Goal: Task Accomplishment & Management: Use online tool/utility

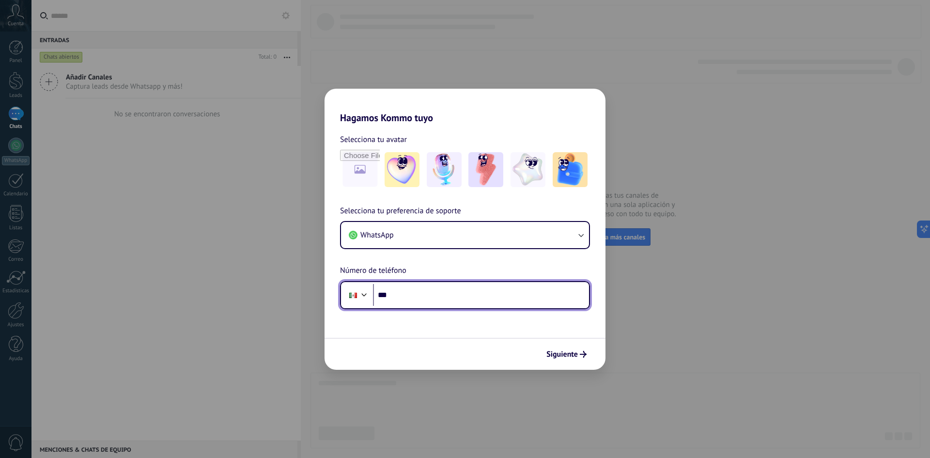
click at [428, 297] on input "***" at bounding box center [481, 295] width 216 height 22
type input "**********"
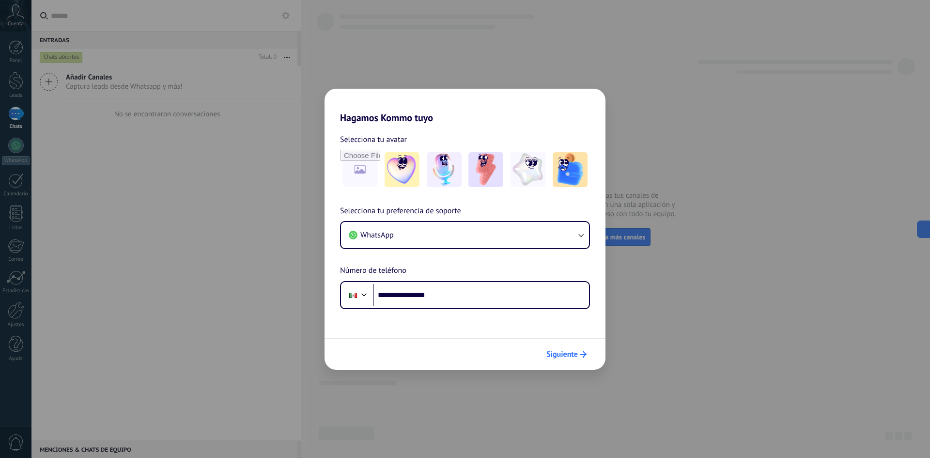
click at [562, 357] on span "Siguiente" at bounding box center [561, 354] width 31 height 7
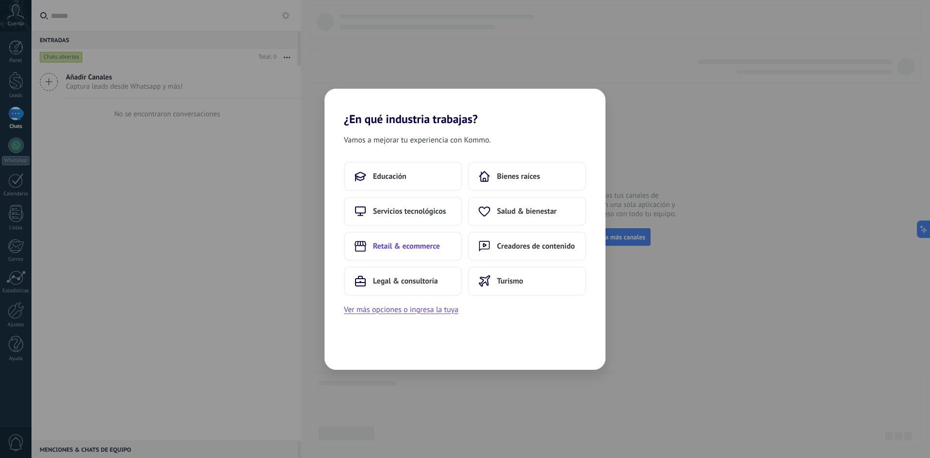
click at [421, 247] on span "Retail & ecommerce" at bounding box center [406, 246] width 67 height 10
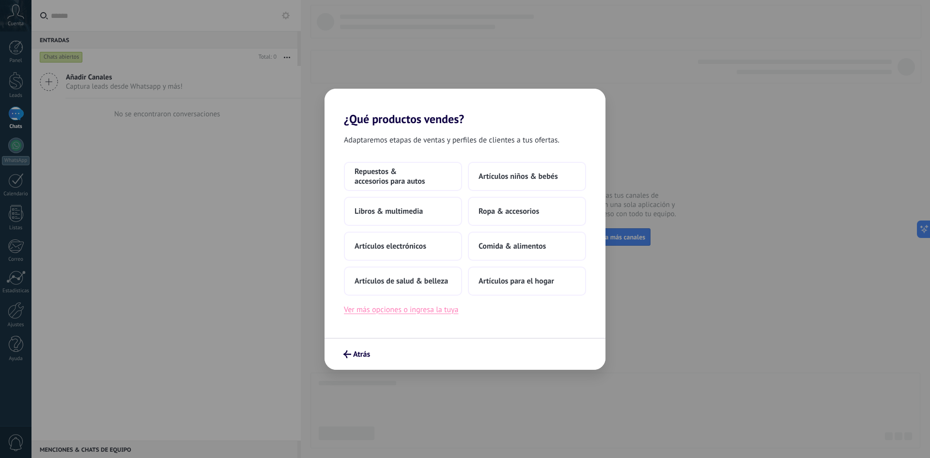
click at [401, 311] on button "Ver más opciones o ingresa la tuya" at bounding box center [401, 309] width 114 height 13
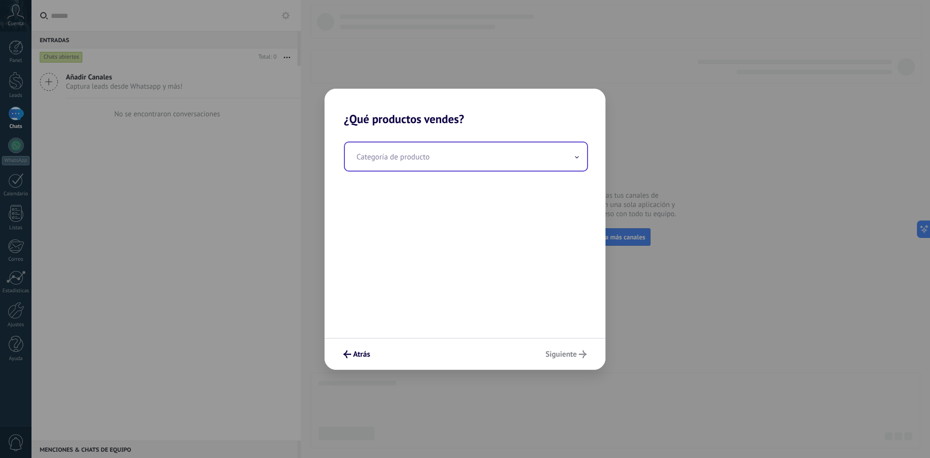
click at [445, 150] on input "text" at bounding box center [466, 156] width 242 height 28
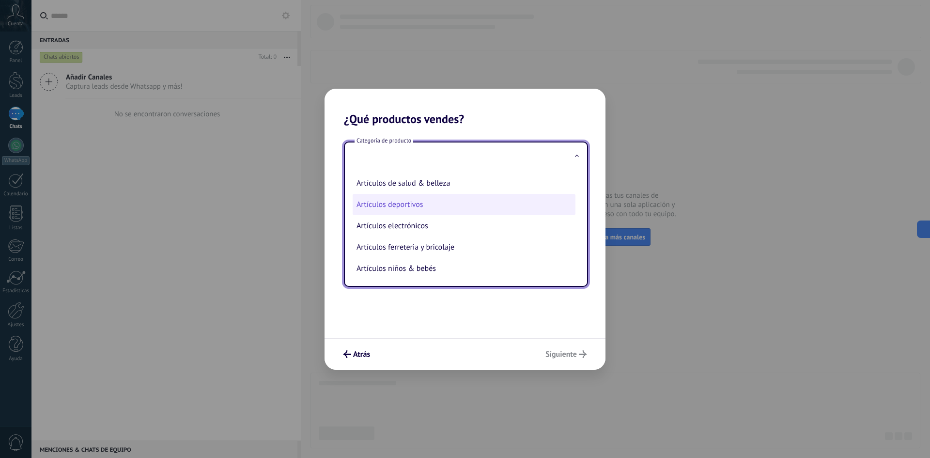
click at [414, 204] on li "Artículos deportivos" at bounding box center [464, 204] width 223 height 21
type input "**********"
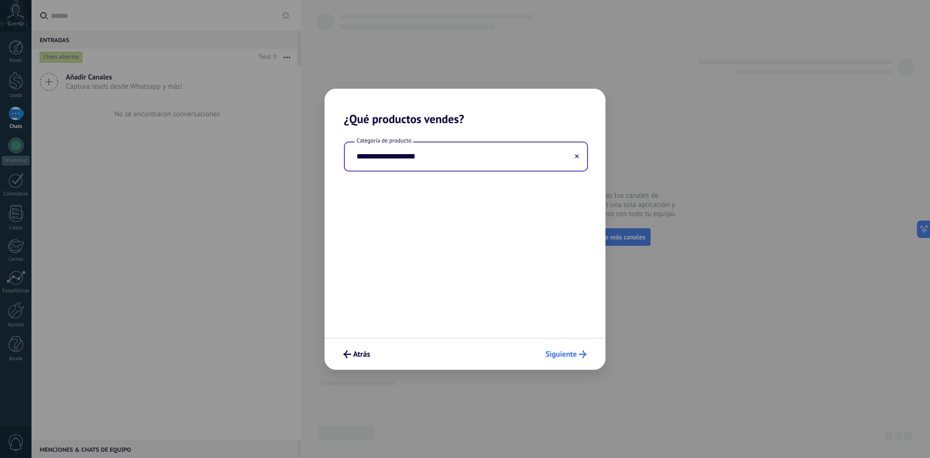
click at [559, 356] on span "Siguiente" at bounding box center [560, 354] width 31 height 7
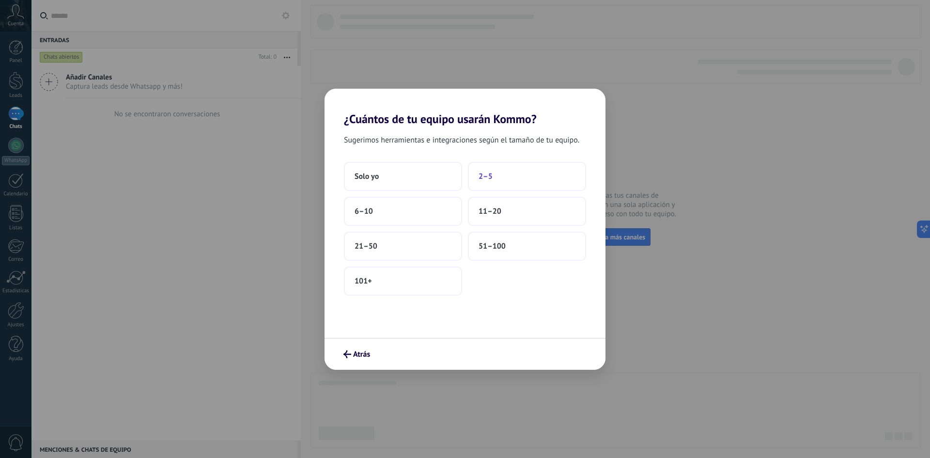
click at [492, 180] on span "2–5" at bounding box center [485, 176] width 14 height 10
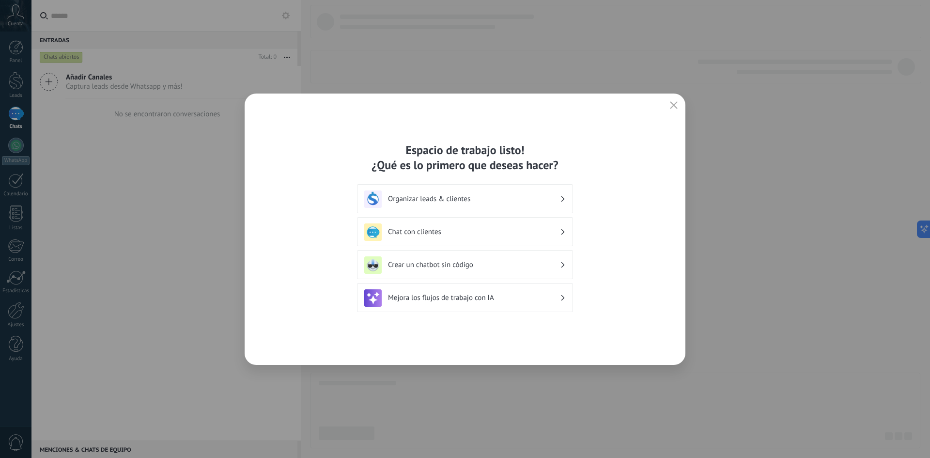
click at [457, 201] on h3 "Organizar leads & clientes" at bounding box center [474, 198] width 172 height 9
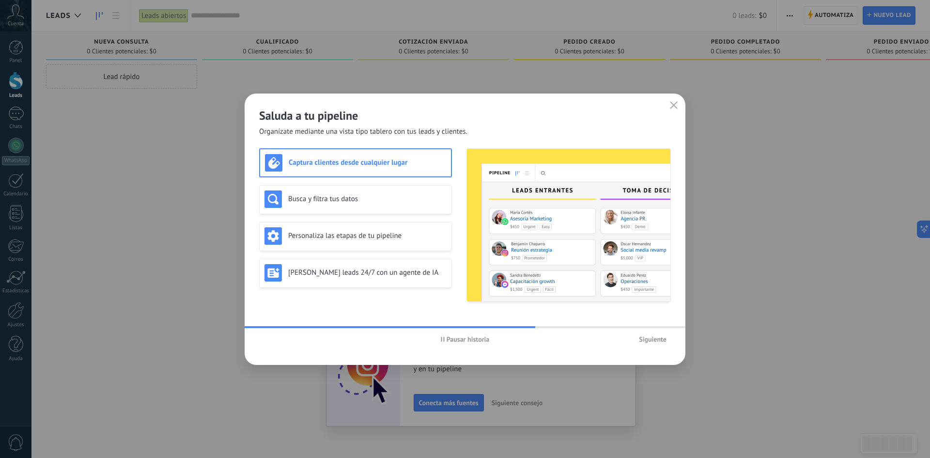
click at [463, 339] on span "Pausar historia" at bounding box center [468, 339] width 43 height 7
click at [463, 337] on span "Iniciar historia" at bounding box center [468, 339] width 42 height 7
click at [324, 198] on h3 "Busca y filtra tus datos" at bounding box center [367, 198] width 158 height 9
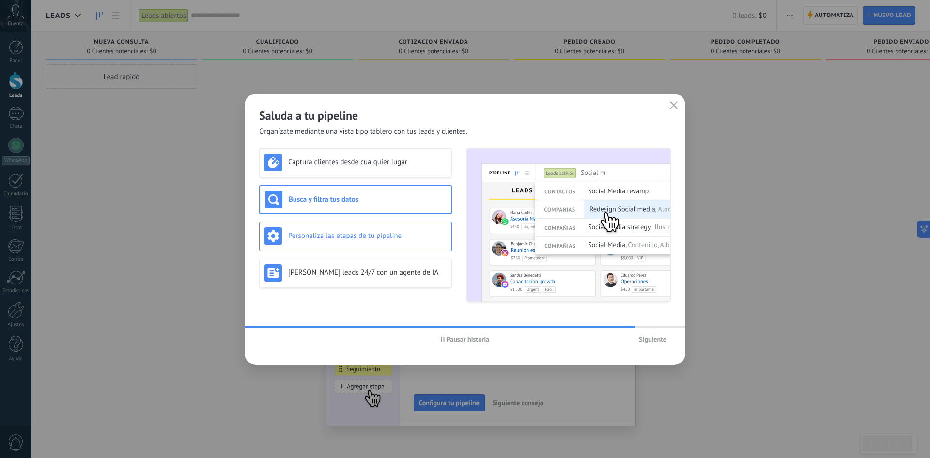
click at [356, 242] on div "Personaliza las etapas de tu pipeline" at bounding box center [355, 235] width 182 height 17
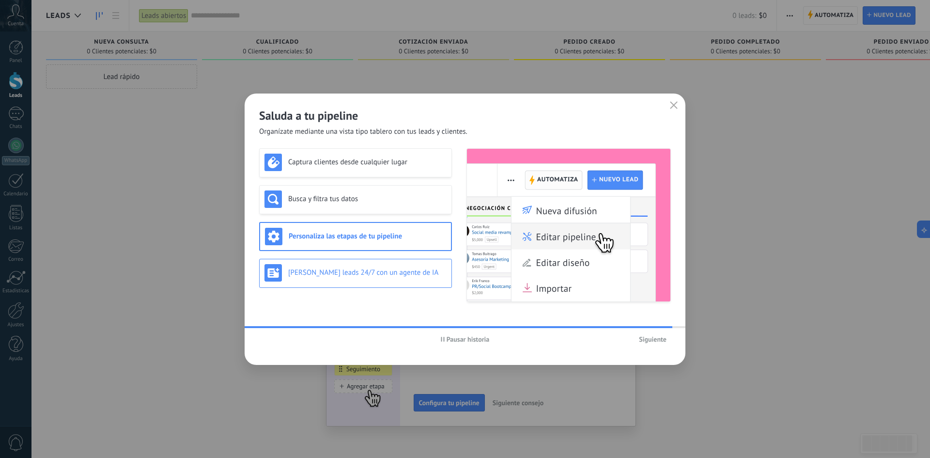
click at [372, 269] on h3 "[PERSON_NAME] leads 24/7 con un agente de IA" at bounding box center [367, 272] width 158 height 9
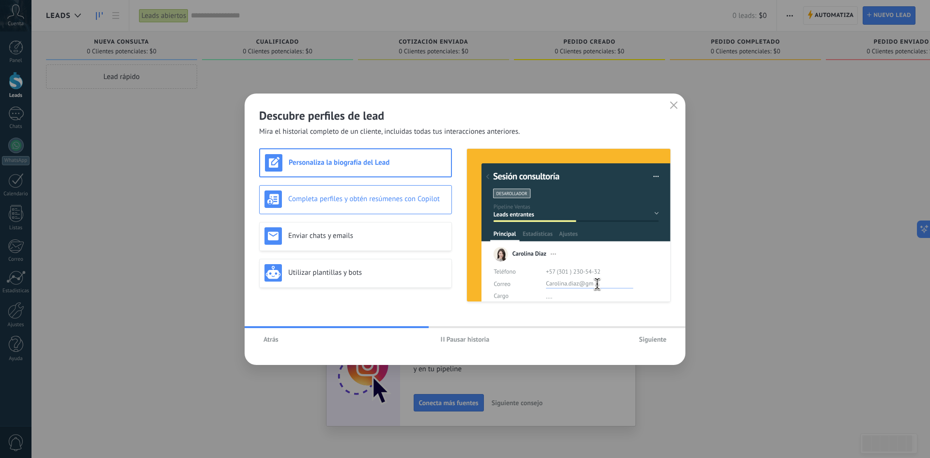
click at [375, 200] on h3 "Completa perfiles y obtén resúmenes con Copilot" at bounding box center [367, 198] width 158 height 9
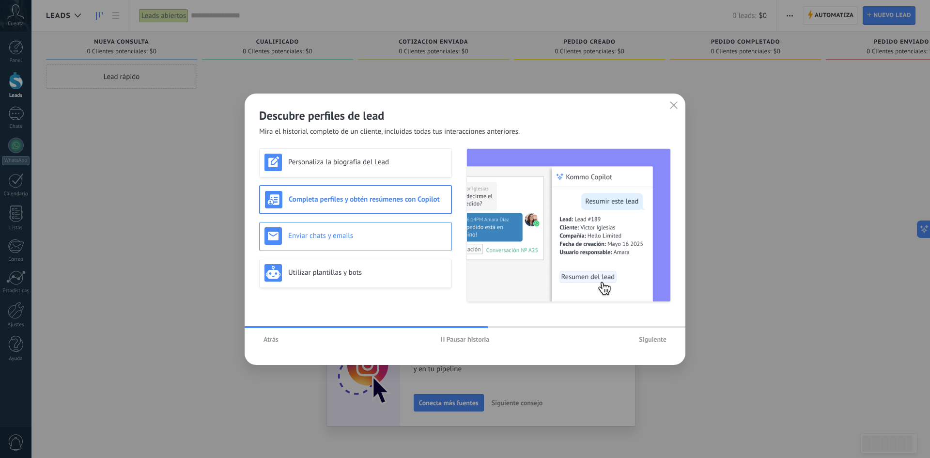
click at [362, 234] on h3 "Enviar chats y emails" at bounding box center [367, 235] width 158 height 9
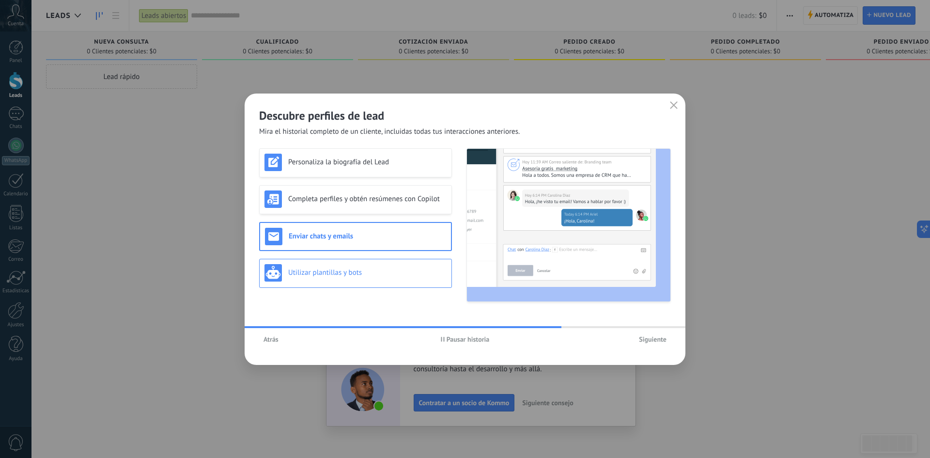
click at [354, 275] on h3 "Utilizar plantillas y bots" at bounding box center [367, 272] width 158 height 9
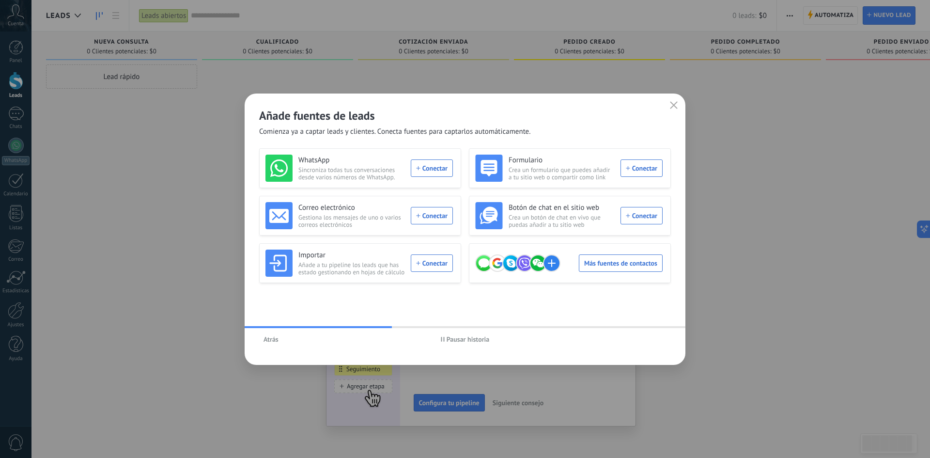
click at [460, 339] on span "Pausar historia" at bounding box center [468, 339] width 43 height 7
click at [469, 341] on span "Iniciar historia" at bounding box center [468, 339] width 42 height 7
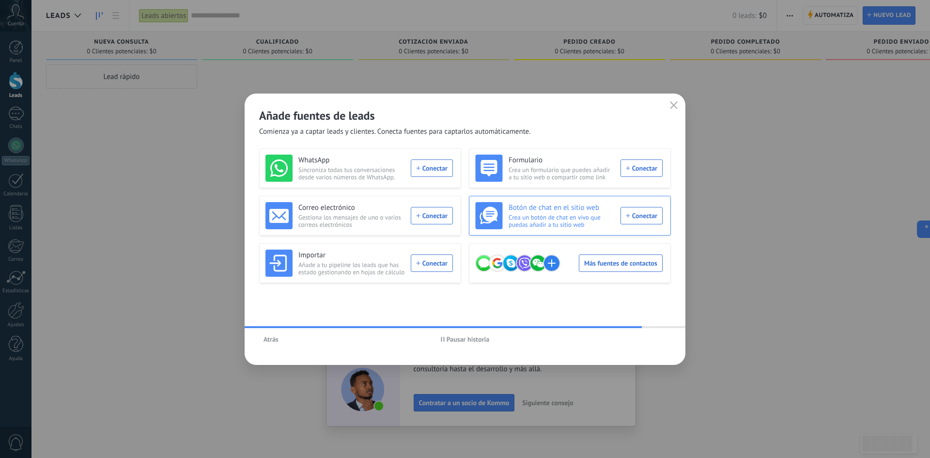
click at [587, 211] on h3 "Botón de chat en el sitio web" at bounding box center [562, 208] width 106 height 10
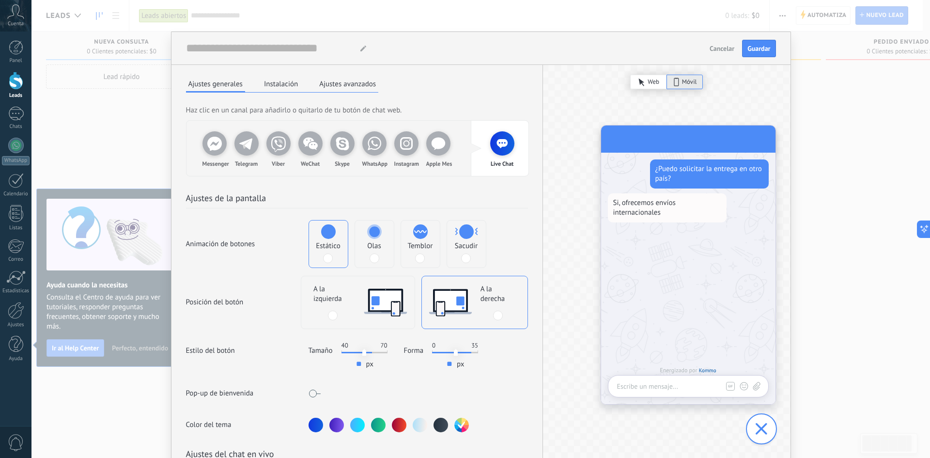
click at [768, 425] on div at bounding box center [761, 428] width 29 height 29
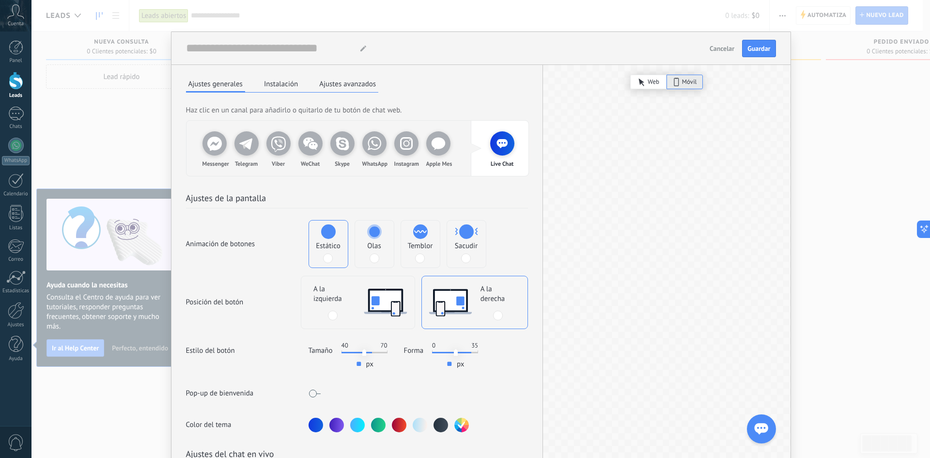
click at [718, 45] on span "Cancelar" at bounding box center [722, 48] width 25 height 7
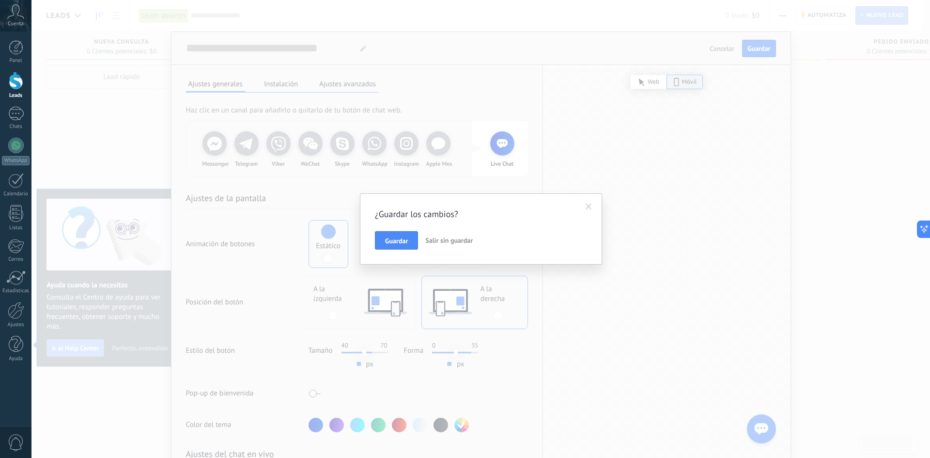
click at [589, 207] on span at bounding box center [589, 206] width 6 height 7
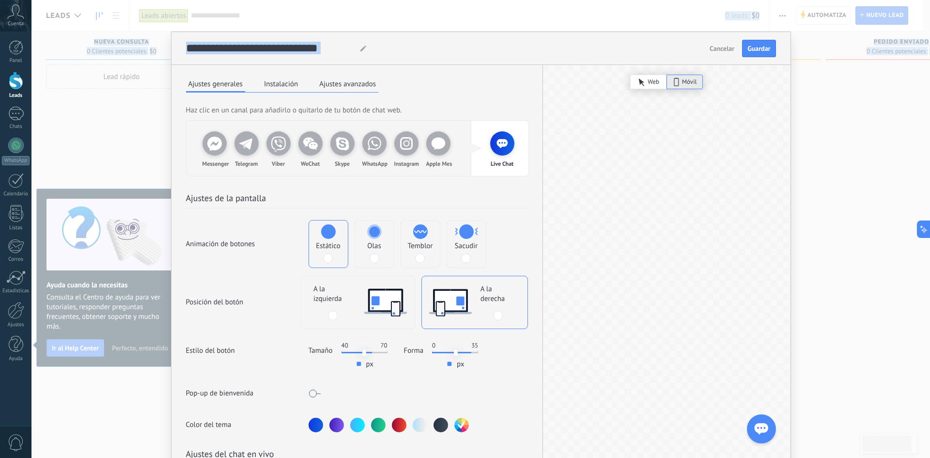
drag, startPoint x: 580, startPoint y: 46, endPoint x: 532, endPoint y: 35, distance: 49.1
click at [594, 0] on html ".abccls-1,.abccls-2{fill-rule:evenodd}.abccls-2{fill:#fff} .abfcls-1{fill:none}…" at bounding box center [465, 229] width 930 height 458
click at [607, 188] on div at bounding box center [666, 321] width 247 height 513
click at [216, 152] on icon at bounding box center [214, 143] width 24 height 24
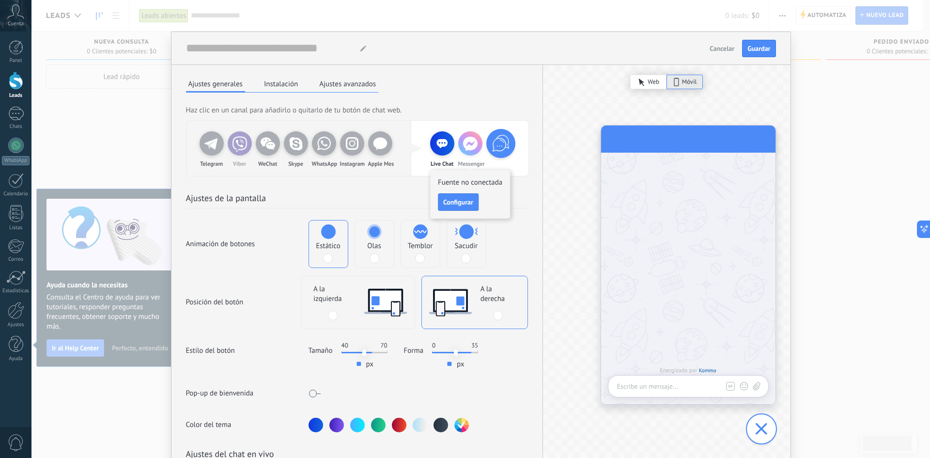
click at [247, 148] on icon at bounding box center [239, 143] width 19 height 19
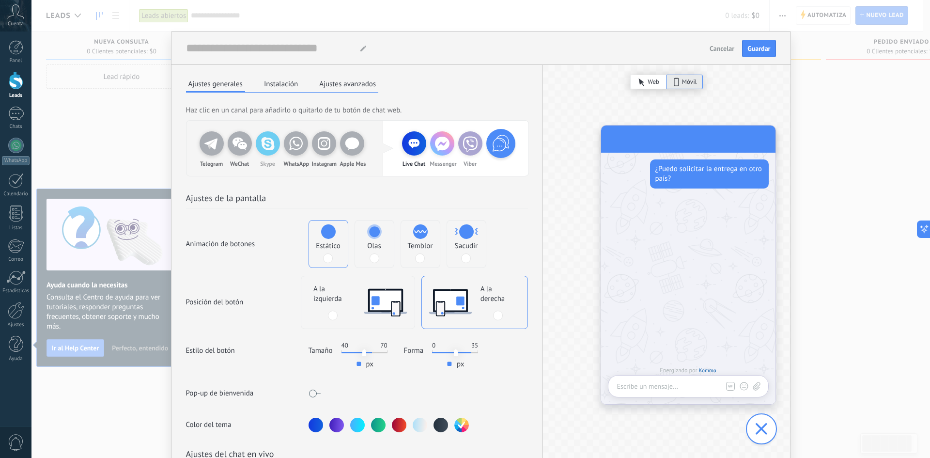
click at [274, 146] on icon at bounding box center [267, 143] width 19 height 19
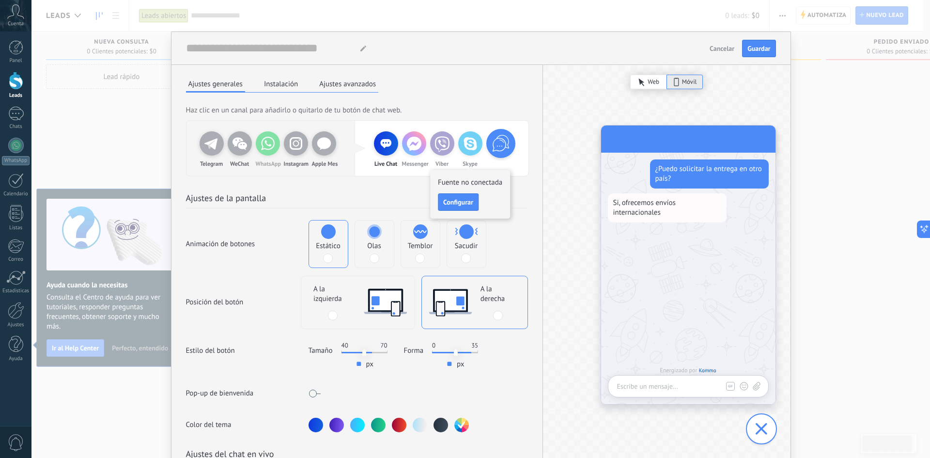
click at [267, 153] on icon at bounding box center [267, 143] width 19 height 19
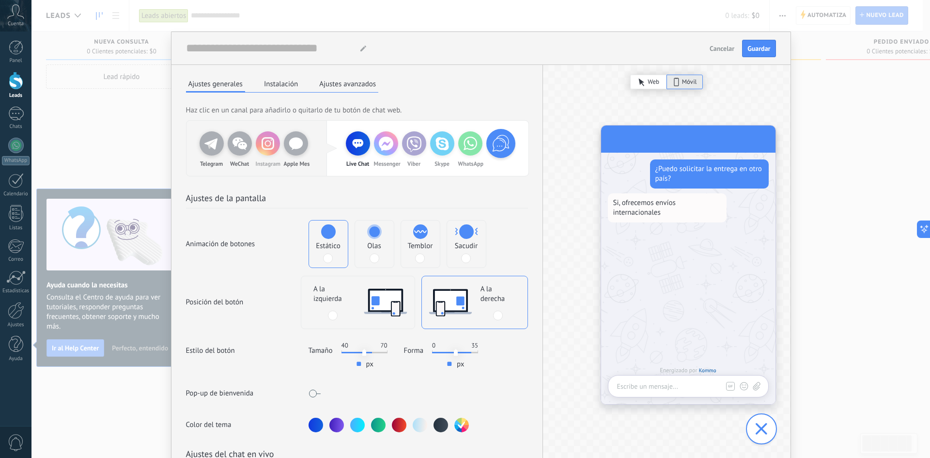
click at [267, 154] on div "Instagram" at bounding box center [268, 143] width 24 height 24
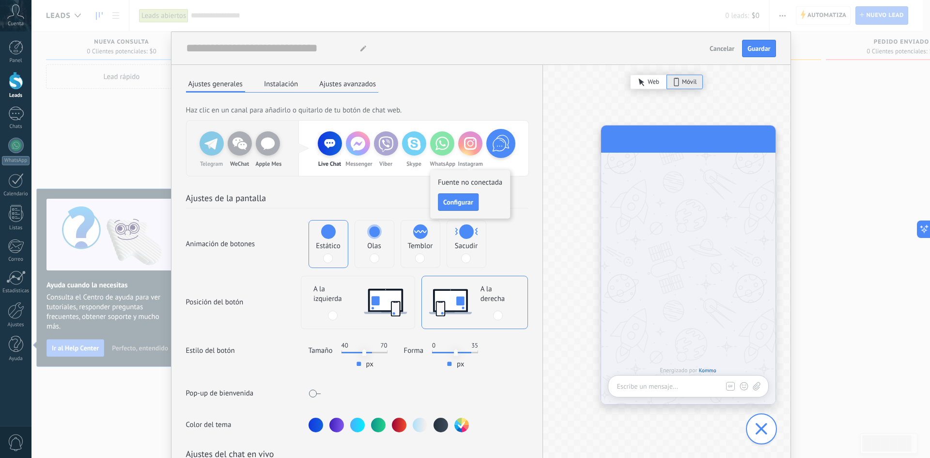
click at [210, 147] on icon at bounding box center [211, 143] width 19 height 19
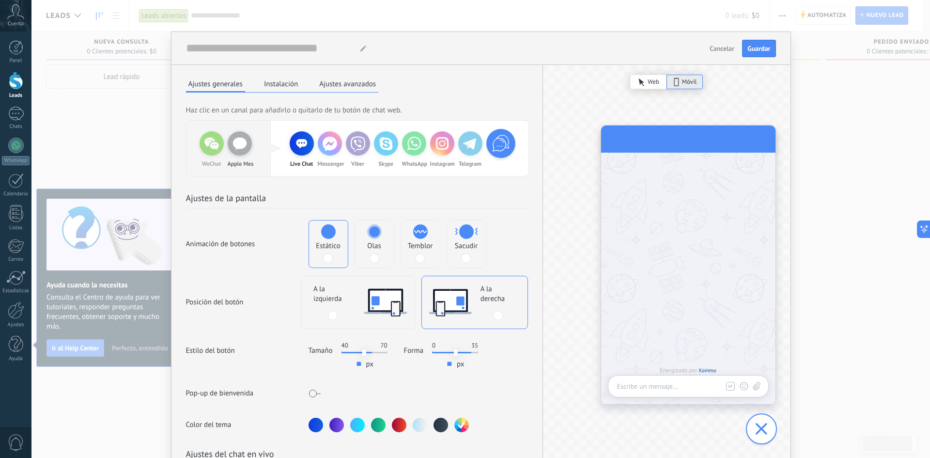
click at [216, 152] on icon at bounding box center [211, 143] width 19 height 19
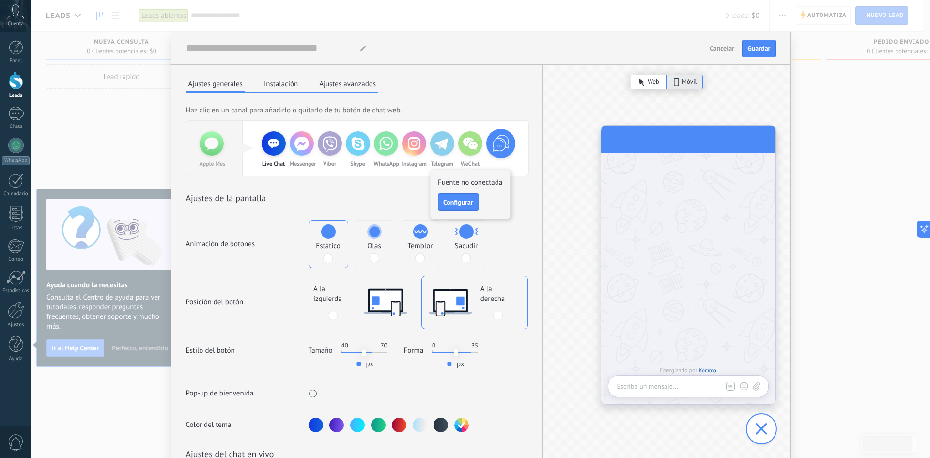
click at [208, 147] on use at bounding box center [211, 144] width 14 height 13
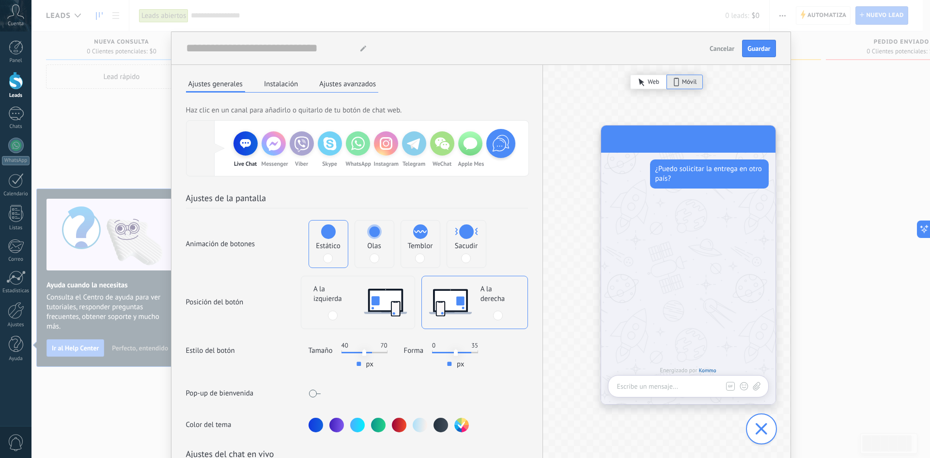
click at [466, 149] on use at bounding box center [470, 144] width 14 height 13
click at [470, 151] on icon at bounding box center [470, 143] width 24 height 24
click at [470, 150] on icon at bounding box center [470, 143] width 24 height 24
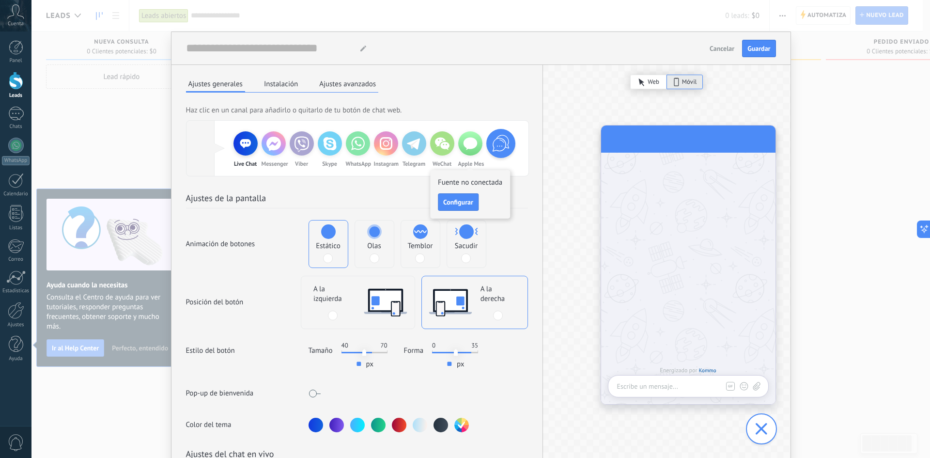
drag, startPoint x: 504, startPoint y: 150, endPoint x: 459, endPoint y: 152, distance: 45.1
click at [458, 153] on div "Live Chat Messenger Viber Skype WhatsApp Instagram Telegram WeChat Apple Mes" at bounding box center [357, 148] width 342 height 55
click at [471, 145] on use at bounding box center [470, 144] width 14 height 13
click at [451, 201] on span "Configurar" at bounding box center [458, 202] width 30 height 7
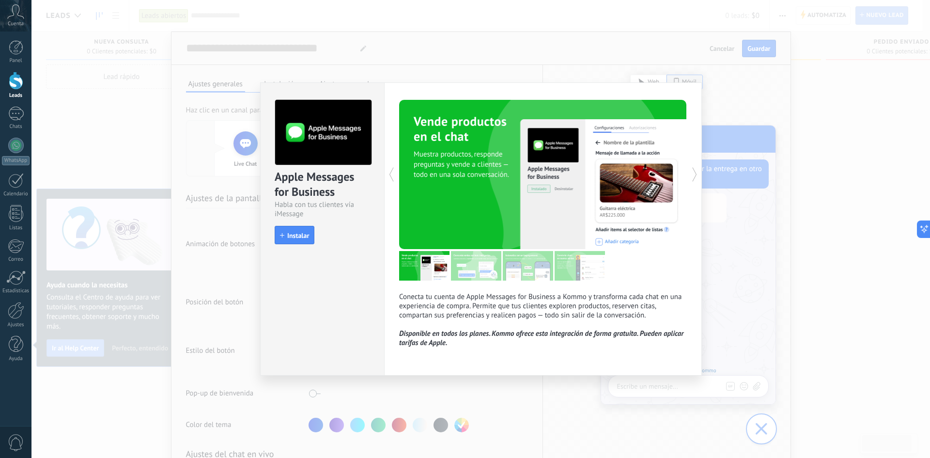
click at [759, 325] on div "Apple Messages for Business Habla con tus clientes vía iMessage install Instala…" at bounding box center [480, 229] width 898 height 458
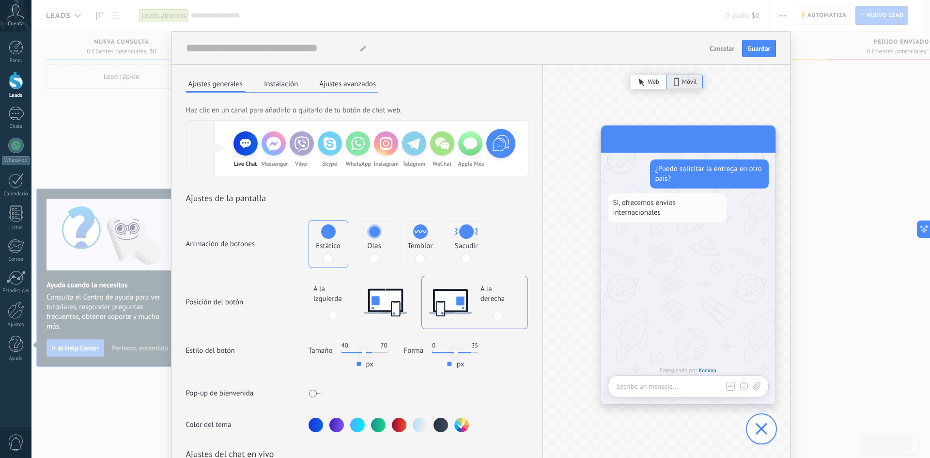
click at [241, 119] on h2 "Haz clic en un canal para añadirlo o quitarlo de tu botón de chat web." at bounding box center [357, 112] width 342 height 16
click at [251, 106] on h2 "Haz clic en un canal para añadirlo o quitarlo de tu botón de chat web." at bounding box center [357, 112] width 342 height 16
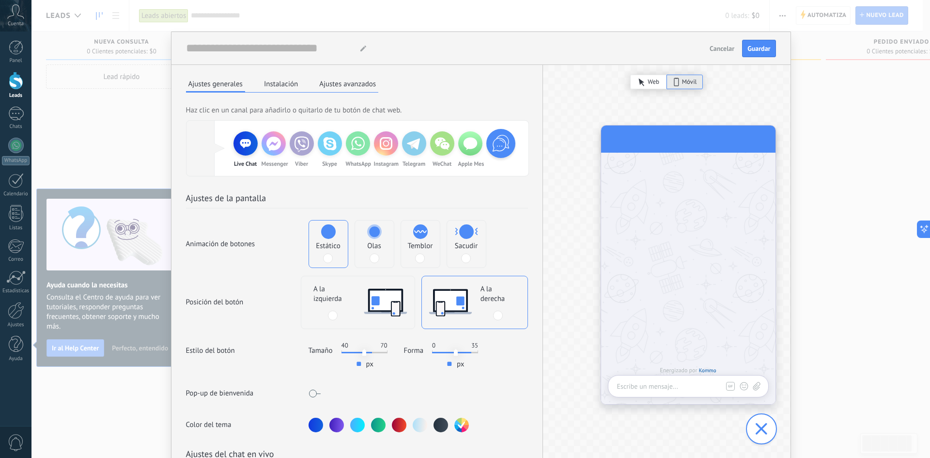
click at [237, 146] on div "Live Chat" at bounding box center [245, 143] width 24 height 24
click at [247, 147] on icon at bounding box center [246, 143] width 12 height 9
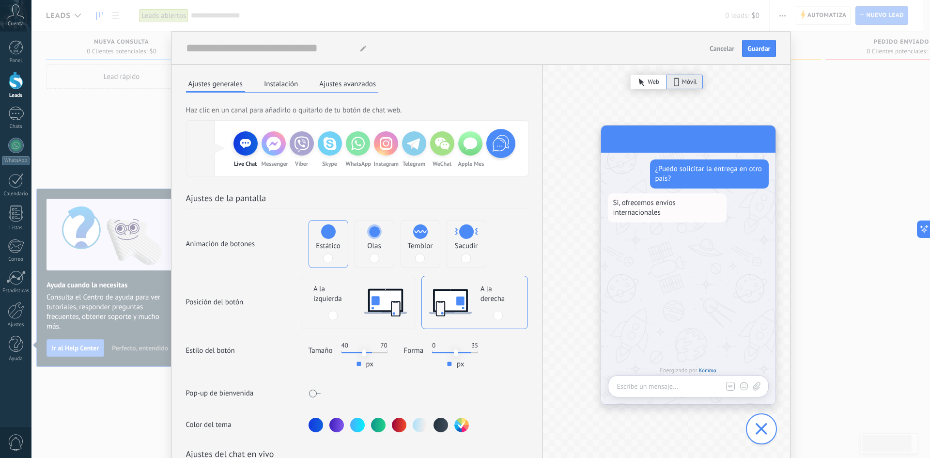
click at [336, 153] on icon at bounding box center [329, 143] width 19 height 19
drag, startPoint x: 341, startPoint y: 147, endPoint x: 345, endPoint y: 143, distance: 5.5
click at [341, 146] on div "Live Chat Messenger Viber Skype WhatsApp Instagram Telegram WeChat Apple Mes" at bounding box center [357, 148] width 253 height 34
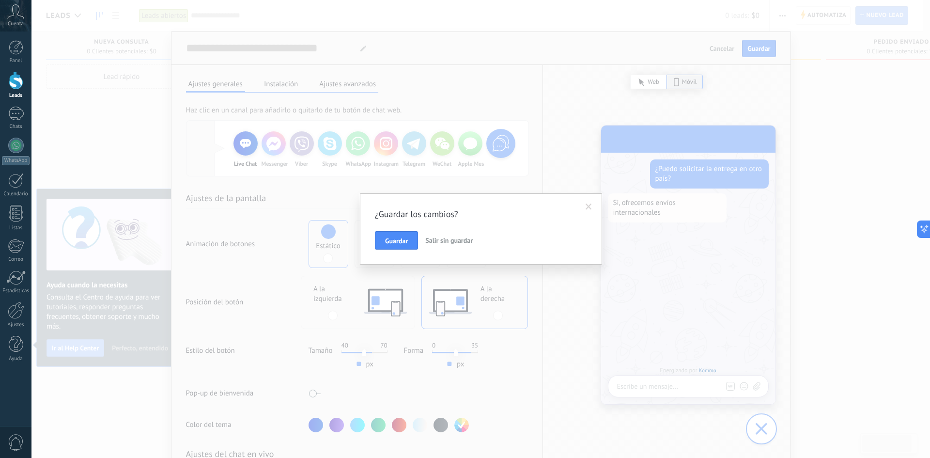
click at [443, 240] on span "Salir sin guardar" at bounding box center [448, 240] width 47 height 9
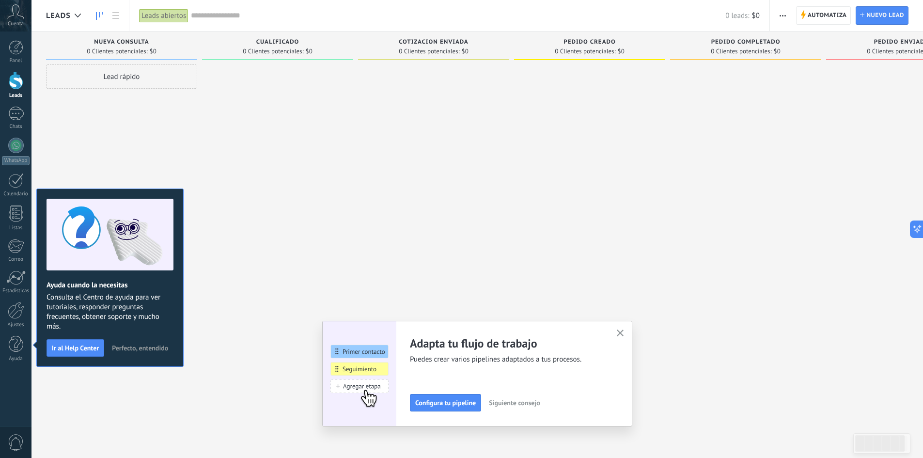
click at [137, 347] on span "Perfecto, entendido" at bounding box center [140, 347] width 56 height 7
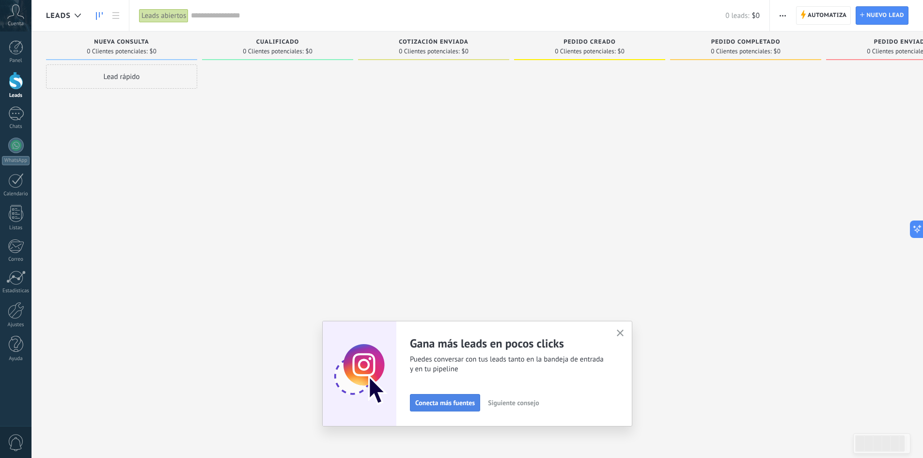
click at [463, 403] on span "Conecta más fuentes" at bounding box center [445, 402] width 60 height 7
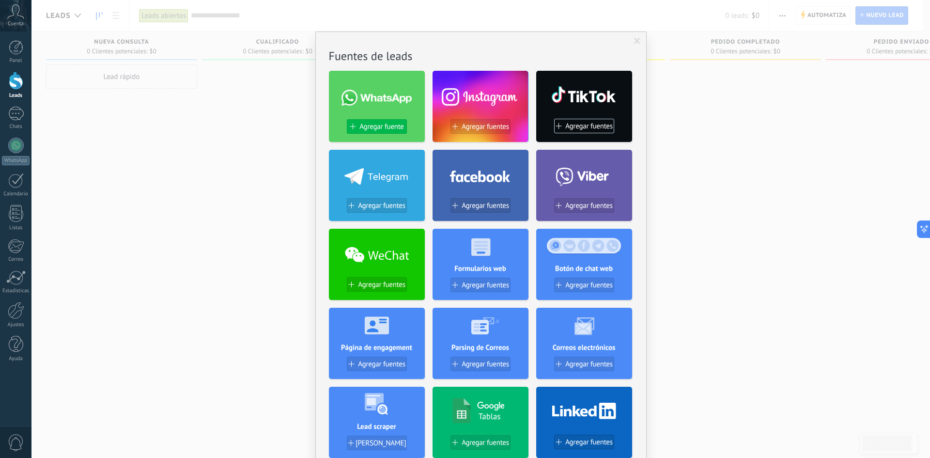
click at [386, 126] on span "Agregar fuente" at bounding box center [381, 127] width 44 height 8
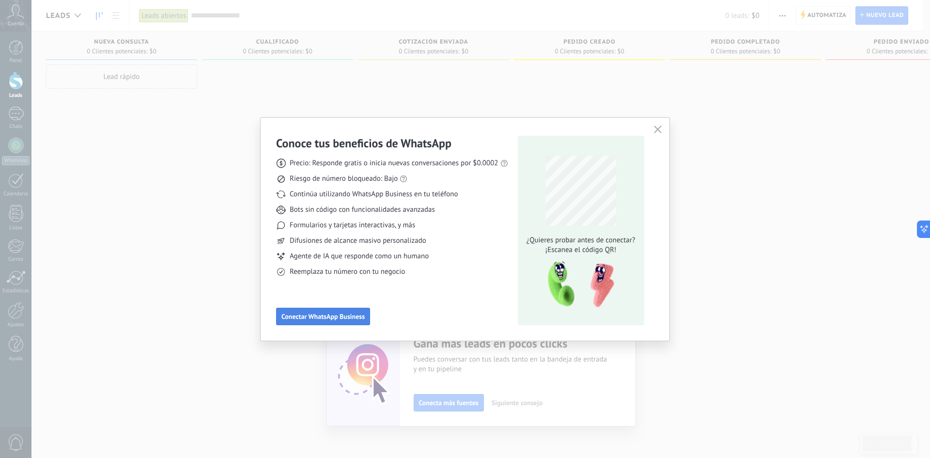
click at [328, 316] on span "Conectar WhatsApp Business" at bounding box center [322, 316] width 83 height 7
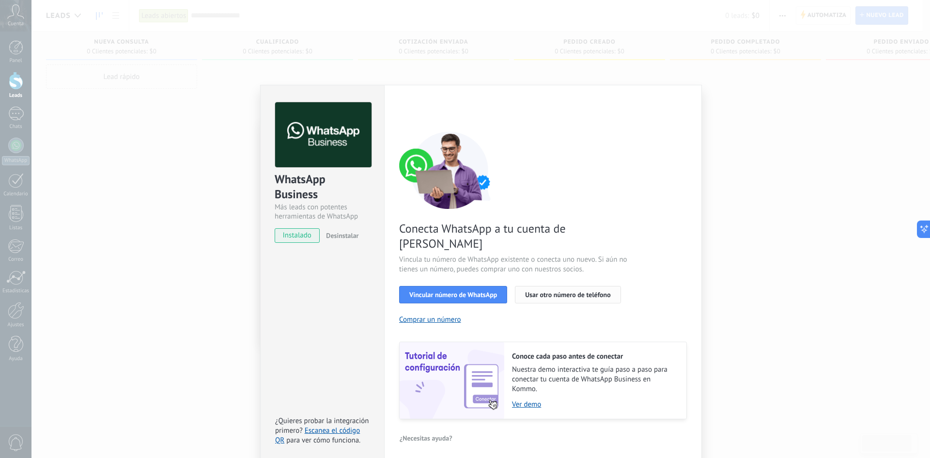
click at [564, 291] on span "Usar otro número de teléfono" at bounding box center [567, 294] width 85 height 7
click at [128, 205] on div "WhatsApp Business Más leads con potentes herramientas de WhatsApp instalado Des…" at bounding box center [480, 229] width 898 height 458
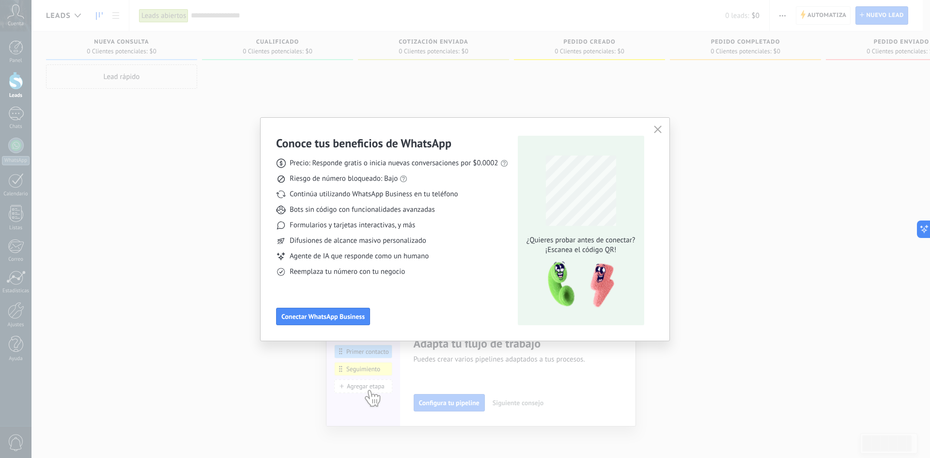
click at [657, 125] on button "button" at bounding box center [657, 130] width 13 height 14
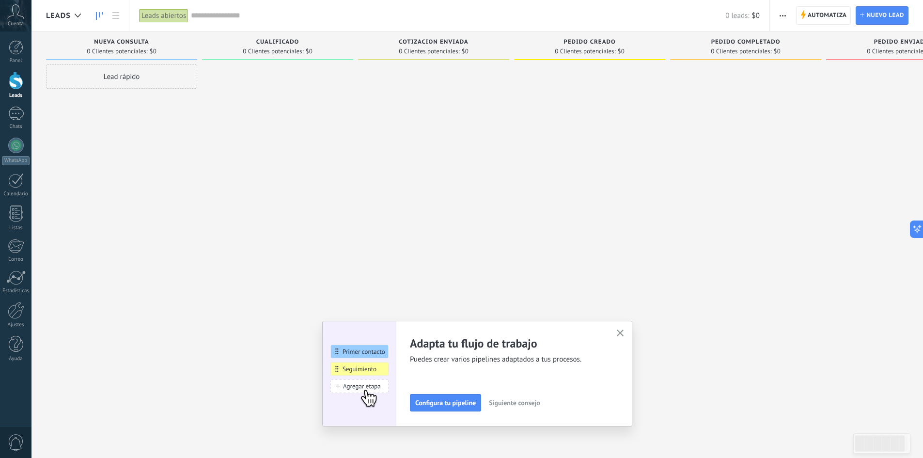
click at [273, 50] on span "0 Clientes potenciales:" at bounding box center [273, 51] width 61 height 6
drag, startPoint x: 280, startPoint y: 38, endPoint x: 382, endPoint y: 46, distance: 102.5
click at [281, 38] on div "Cualificado 0 Clientes potenciales: $0" at bounding box center [277, 45] width 151 height 29
click at [451, 37] on div "Cotización enviada 0 Clientes potenciales: $0" at bounding box center [433, 45] width 151 height 29
click at [599, 46] on div "Pedido creado" at bounding box center [589, 43] width 141 height 8
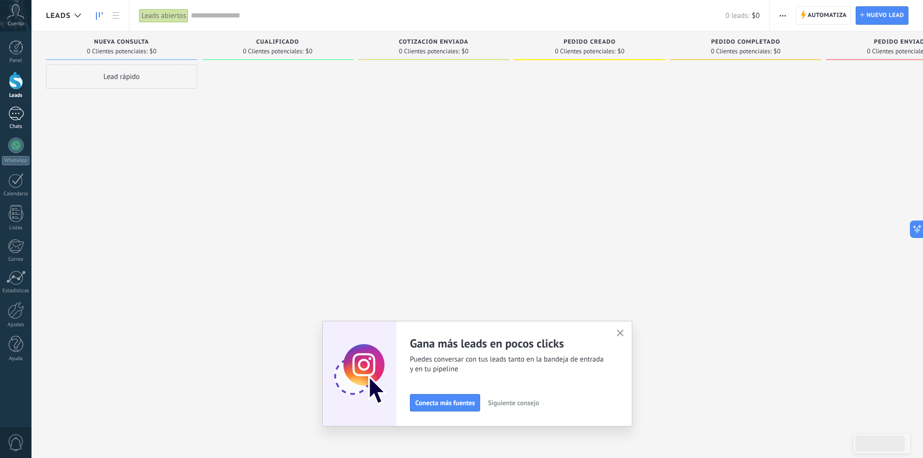
click at [15, 109] on div at bounding box center [15, 114] width 15 height 14
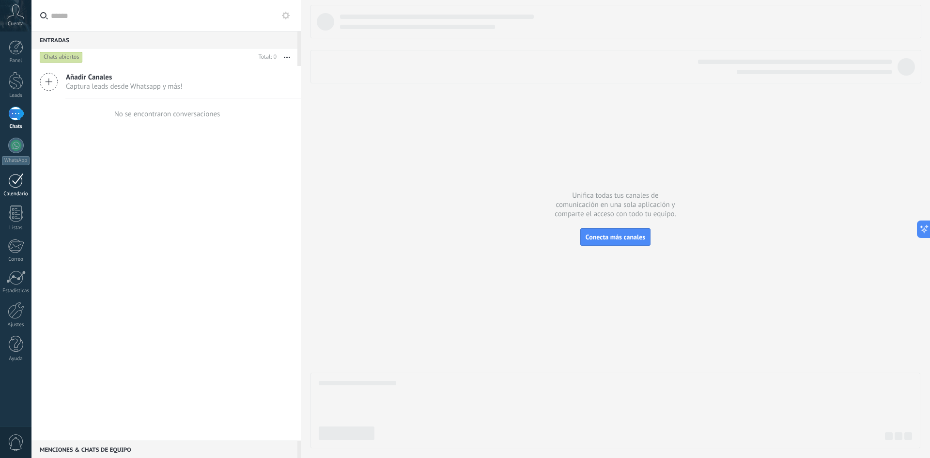
click at [12, 188] on link "Calendario" at bounding box center [15, 185] width 31 height 24
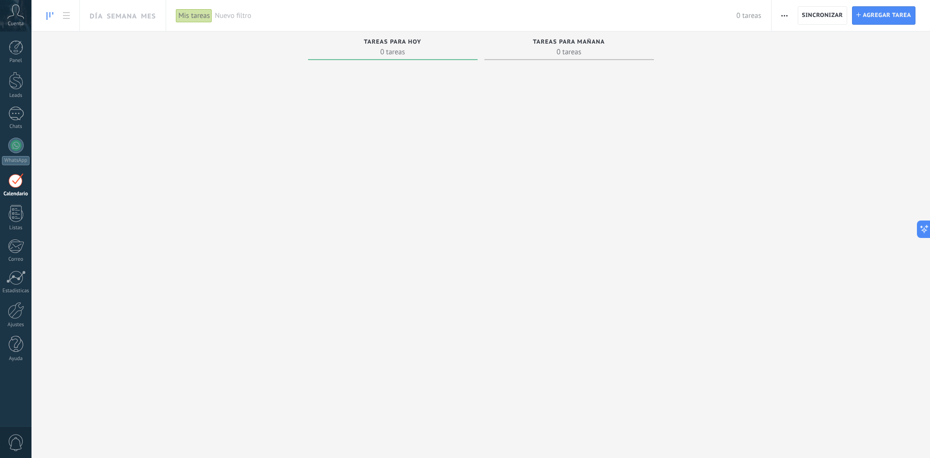
click at [17, 12] on icon at bounding box center [15, 11] width 17 height 15
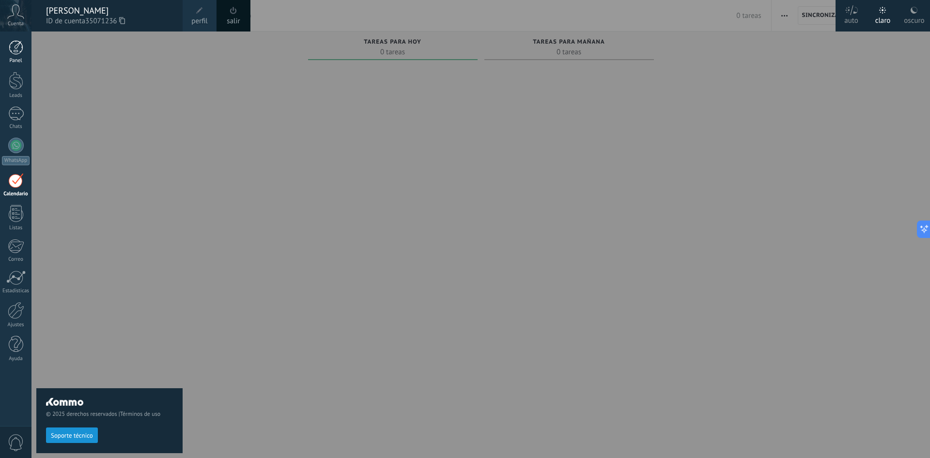
click at [18, 50] on div at bounding box center [16, 47] width 15 height 15
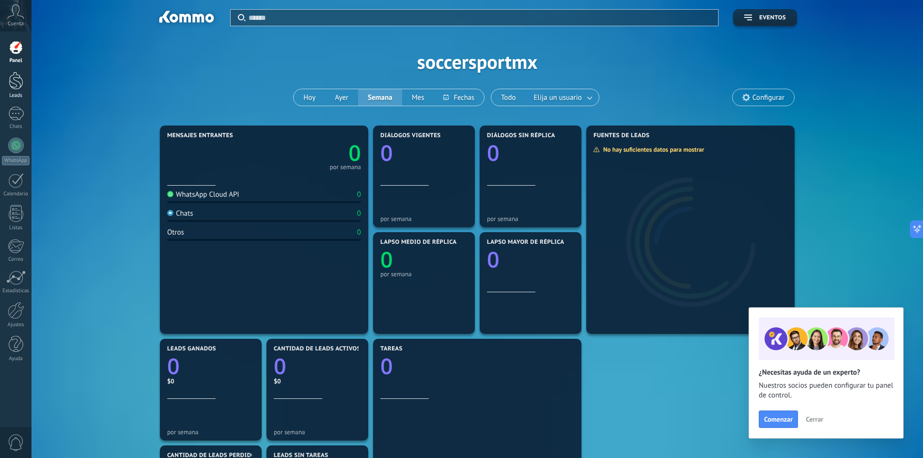
click at [20, 86] on div at bounding box center [16, 81] width 15 height 18
